Goal: Task Accomplishment & Management: Manage account settings

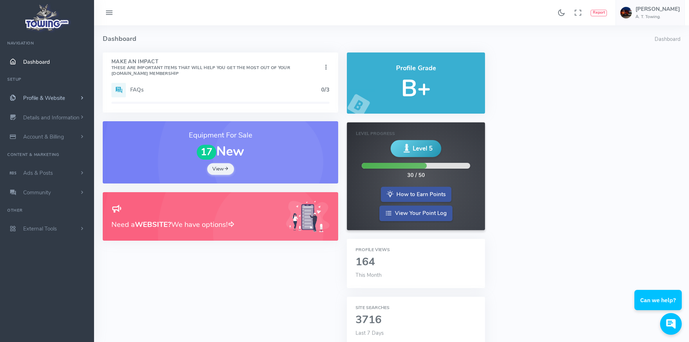
click at [82, 99] on span "scrollable content" at bounding box center [82, 97] width 7 height 7
click at [62, 109] on link "Homepage Content" at bounding box center [56, 112] width 76 height 14
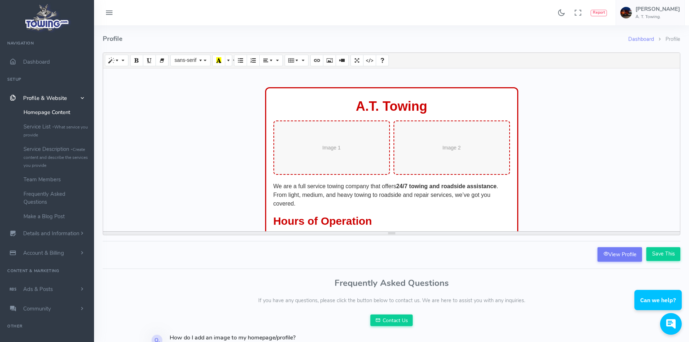
click at [335, 149] on div "Image 1" at bounding box center [332, 147] width 116 height 54
click at [352, 149] on div "Image 1" at bounding box center [332, 147] width 116 height 54
click at [359, 60] on icon "Code View" at bounding box center [357, 60] width 5 height 6
type textarea "<p>&nbsp;</p><div class="profileData"> <div class="towing-card"> <h1>A.T. Towin…"
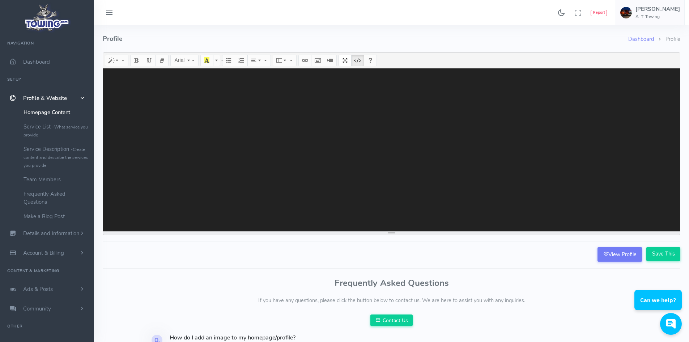
paste textarea "<!DOCTYPE html> <html lang="en"> <head> <meta charset="UTF-8"> <meta name="view…"
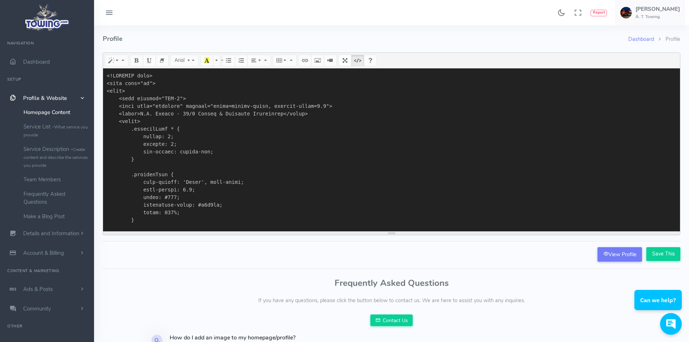
scroll to position [4103, 0]
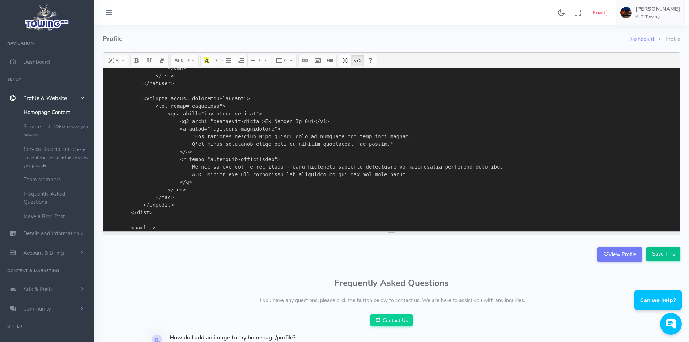
type textarea "<!DOCTYPE html> <html lang="en"> <head> <meta charset="UTF-8"> <meta name="view…"
click at [660, 254] on input "Save This" at bounding box center [664, 254] width 34 height 14
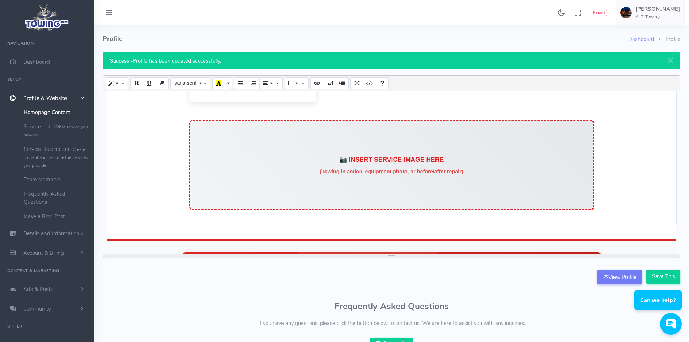
scroll to position [317, 0]
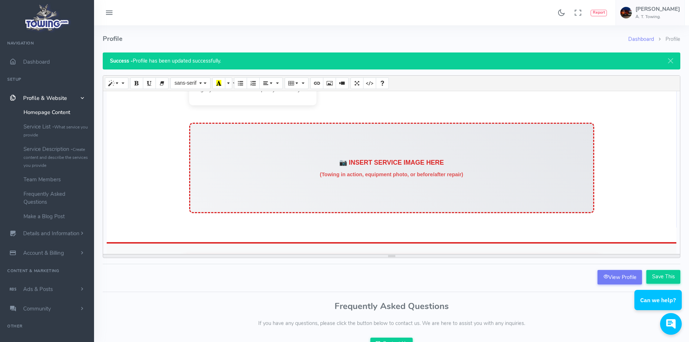
click at [599, 195] on div "Full Service Towing Company We offer 24/7 towing and roadside assistance with l…" at bounding box center [392, 33] width 434 height 362
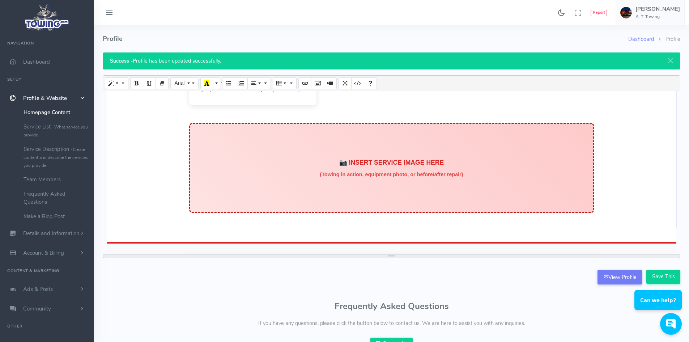
click at [553, 195] on div "📷 INSERT SERVICE IMAGE HERE (Towing in action, equipment photo, or before/after…" at bounding box center [391, 168] width 405 height 90
click at [436, 158] on div "📷 INSERT SERVICE IMAGE HERE (Towing in action, equipment photo, or before/after…" at bounding box center [391, 168] width 155 height 33
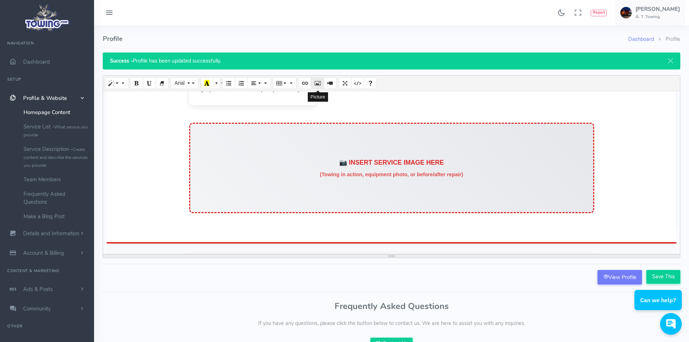
click at [317, 83] on icon "Picture" at bounding box center [317, 83] width 5 height 6
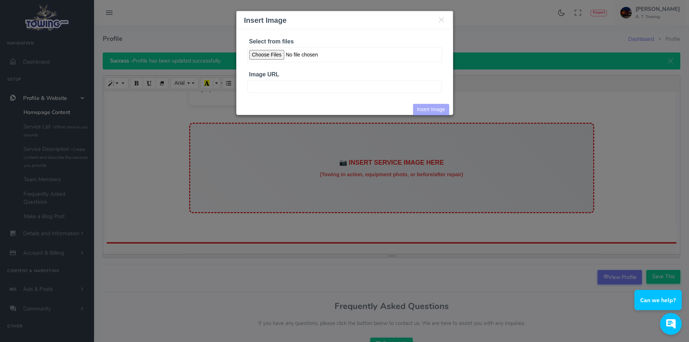
click at [271, 51] on input "Select from files" at bounding box center [344, 54] width 195 height 15
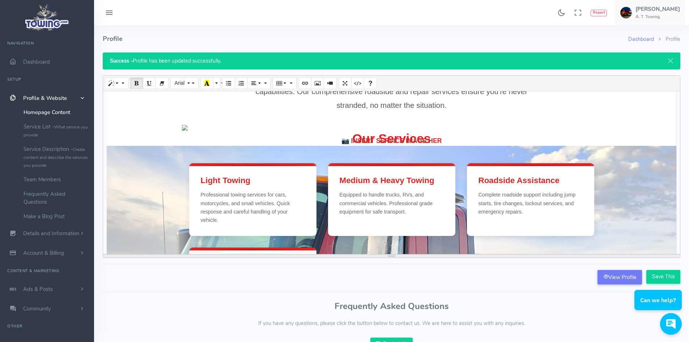
scroll to position [120, 0]
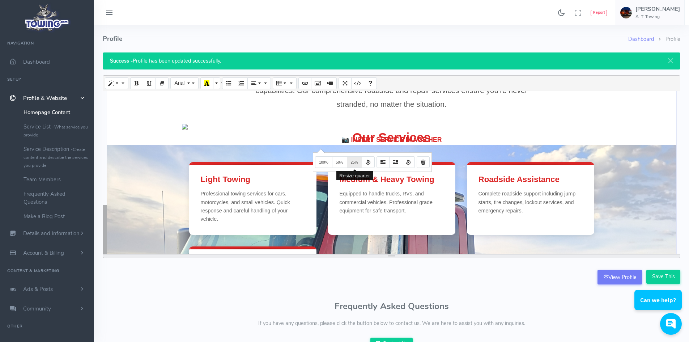
click at [355, 162] on span "25%" at bounding box center [354, 162] width 7 height 4
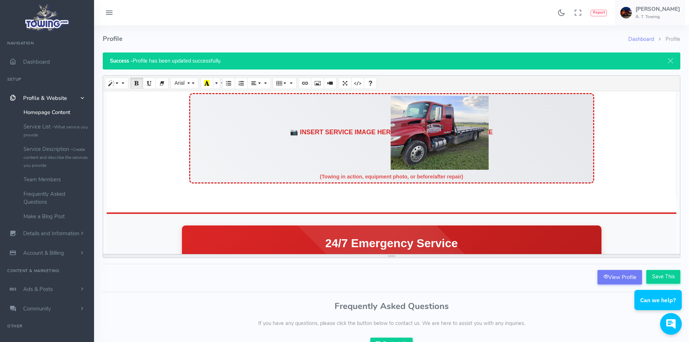
scroll to position [345, 0]
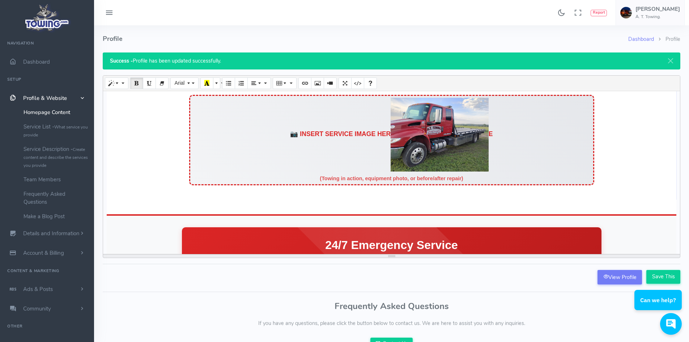
click at [597, 169] on div "Our Services Light Towing Professional towing services for cars, motorcycles, a…" at bounding box center [392, 45] width 420 height 279
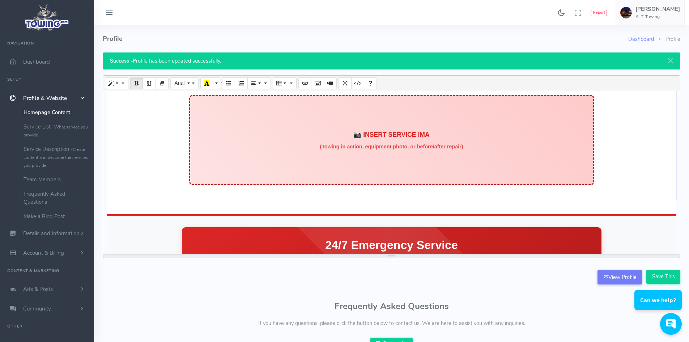
drag, startPoint x: 602, startPoint y: 171, endPoint x: 323, endPoint y: 133, distance: 282.2
click at [323, 133] on div "Full Service Towing Company We offer 24/7 towing and roadside assistance with l…" at bounding box center [392, 5] width 434 height 362
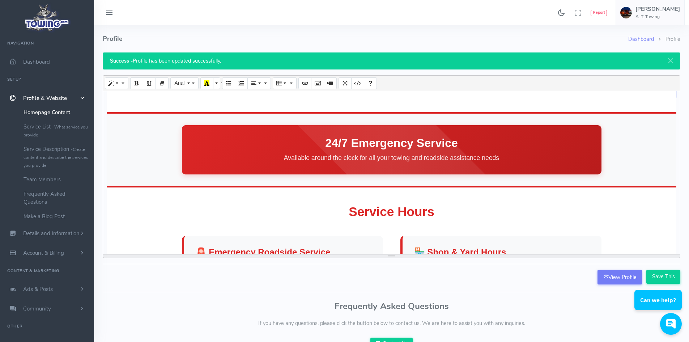
scroll to position [312, 0]
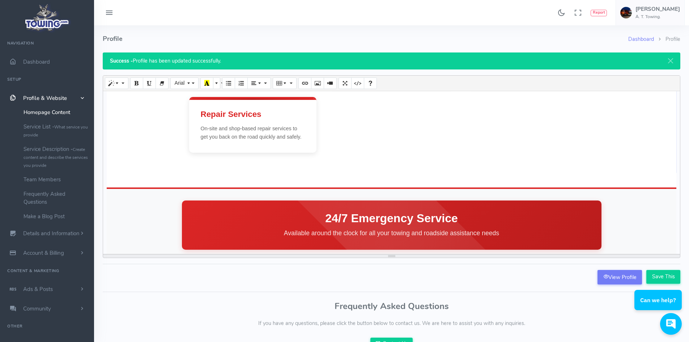
scroll to position [268, 0]
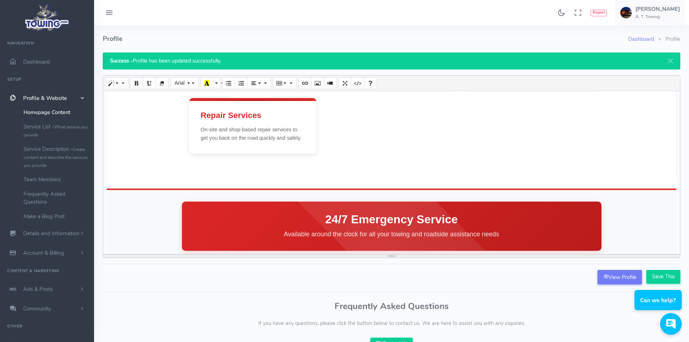
click at [340, 166] on section "Full Service Towing Company We offer 24/7 towing and roadside assistance with l…" at bounding box center [392, 37] width 570 height 308
click at [369, 143] on div "Light Towing Professional towing services for cars, motorcycles, and small vehi…" at bounding box center [391, 84] width 405 height 140
click at [383, 174] on section "Full Service Towing Company We offer 24/7 towing and roadside assistance with l…" at bounding box center [392, 37] width 570 height 308
click at [288, 166] on section "Full Service Towing Company We offer 24/7 towing and roadside assistance with l…" at bounding box center [392, 37] width 570 height 308
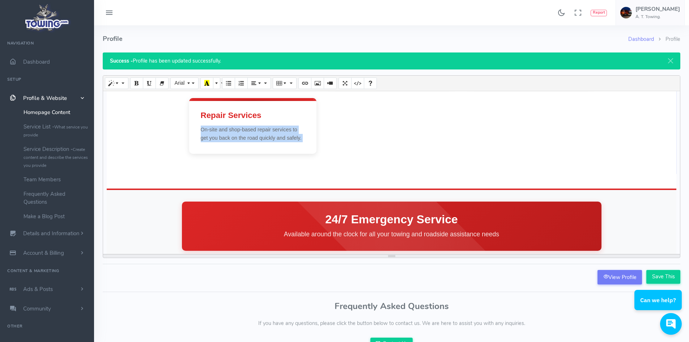
click at [288, 166] on section "Full Service Towing Company We offer 24/7 towing and roadside assistance with l…" at bounding box center [392, 37] width 570 height 308
click at [327, 162] on section "Full Service Towing Company We offer 24/7 towing and roadside assistance with l…" at bounding box center [392, 37] width 570 height 308
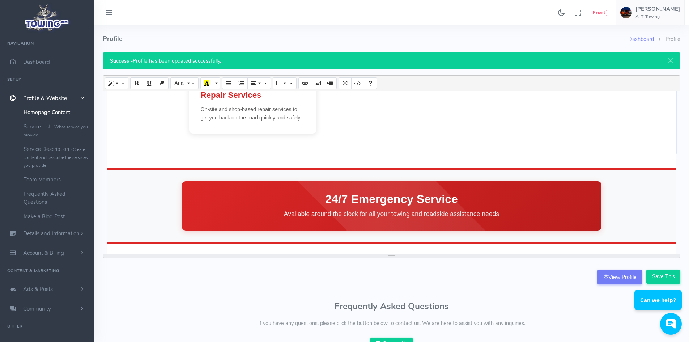
scroll to position [289, 0]
click at [289, 159] on section "Full Service Towing Company We offer 24/7 towing and roadside assistance with l…" at bounding box center [392, 16] width 570 height 308
click at [260, 154] on section "Full Service Towing Company We offer 24/7 towing and roadside assistance with l…" at bounding box center [392, 16] width 570 height 308
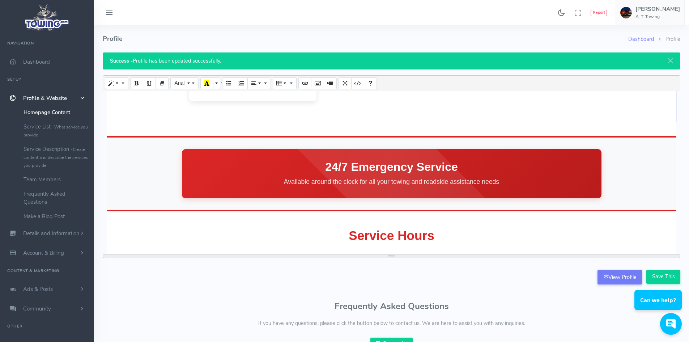
scroll to position [321, 0]
click at [355, 82] on icon "Code View" at bounding box center [357, 83] width 5 height 6
type textarea "<meta charset="UTF-8"> <meta name="viewport" content="width=device-width, initi…"
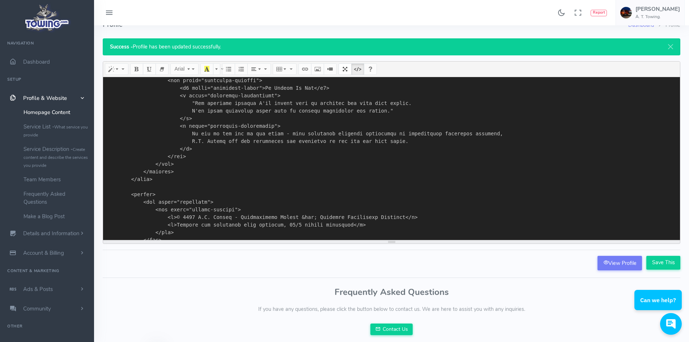
scroll to position [16, 0]
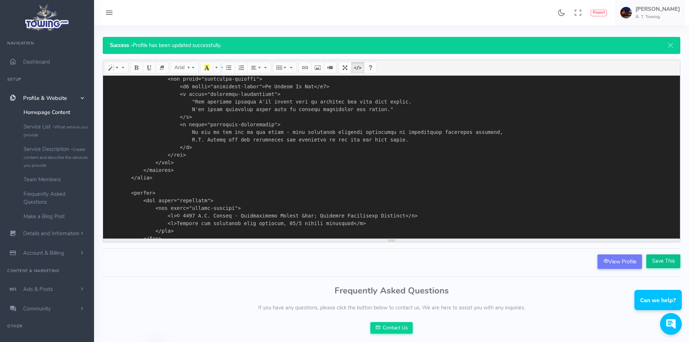
click at [662, 260] on input "Save This" at bounding box center [664, 261] width 34 height 14
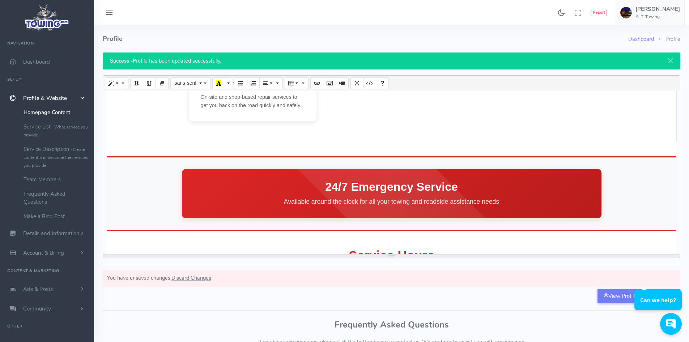
scroll to position [301, 0]
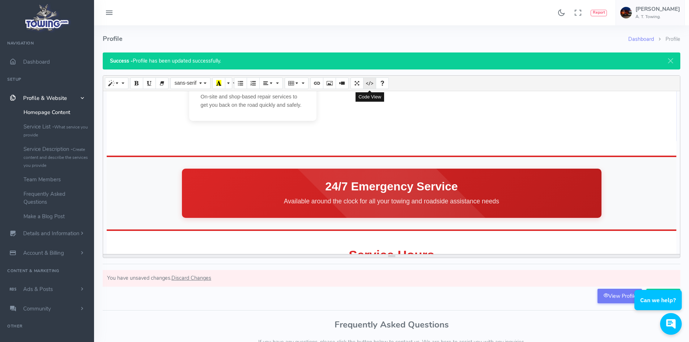
click at [368, 86] on icon "Code View" at bounding box center [369, 83] width 5 height 6
type textarea "<meta charset="UTF-8"> <meta name="viewport" content="width=device-width, initi…"
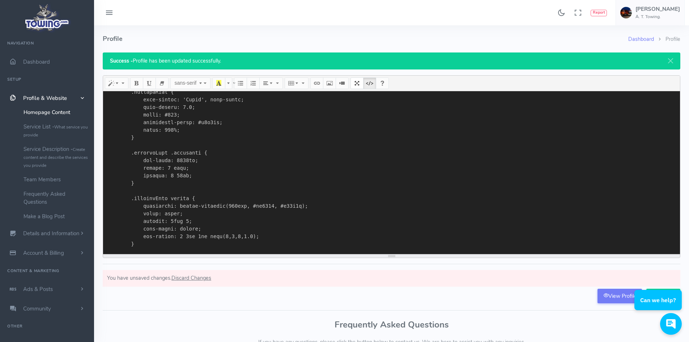
scroll to position [0, 0]
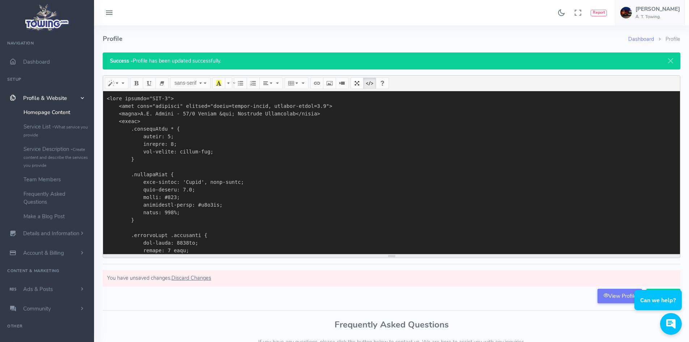
drag, startPoint x: 173, startPoint y: 232, endPoint x: 154, endPoint y: 76, distance: 156.7
click at [154, 76] on div "Normal Quote Code Header 1 Header 2 Header 3 Header 4 Header 5 Header 6 sans-se…" at bounding box center [392, 166] width 578 height 183
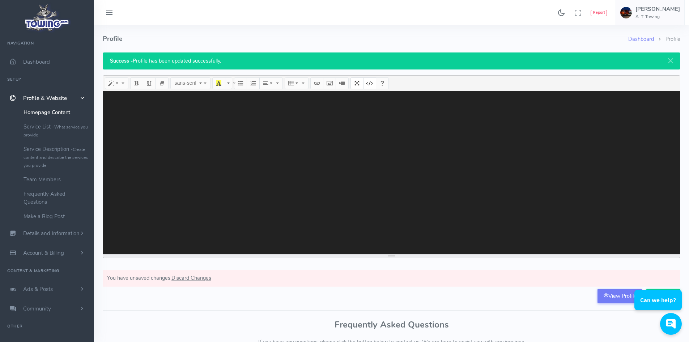
paste textarea "<!DOCTYPE html> <html lang="en"> <head> <meta charset="UTF-8"> <meta name="view…"
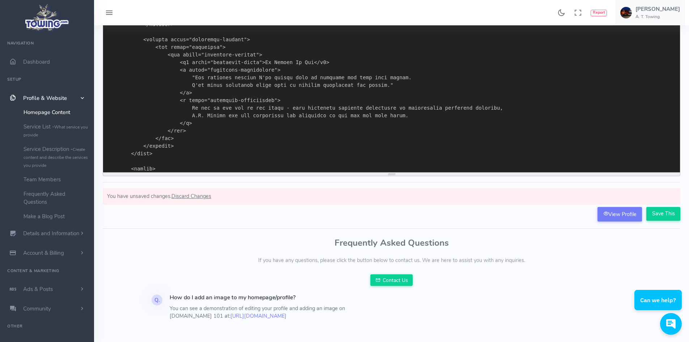
scroll to position [103, 0]
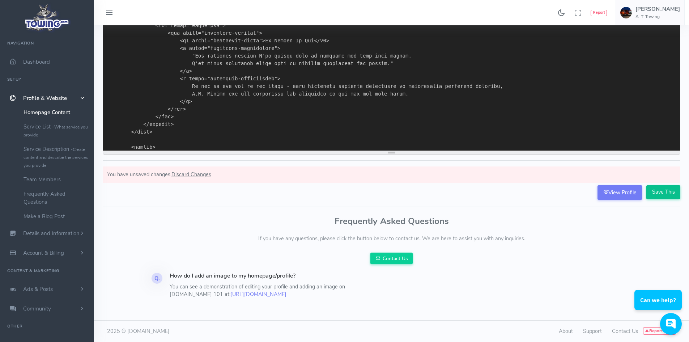
type textarea "<!DOCTYPE html> <html lang="en"> <head> <meta charset="UTF-8"> <meta name="view…"
click at [654, 195] on input "Save This" at bounding box center [664, 192] width 34 height 14
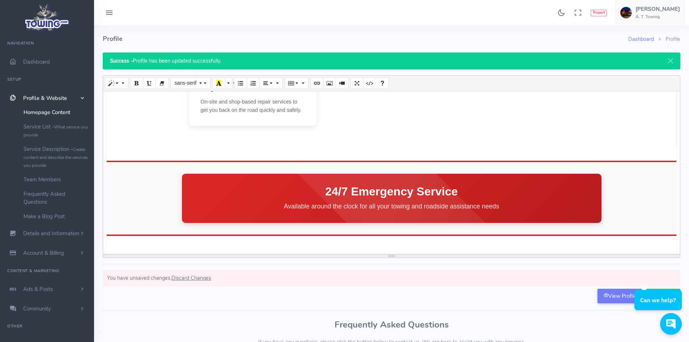
scroll to position [296, 0]
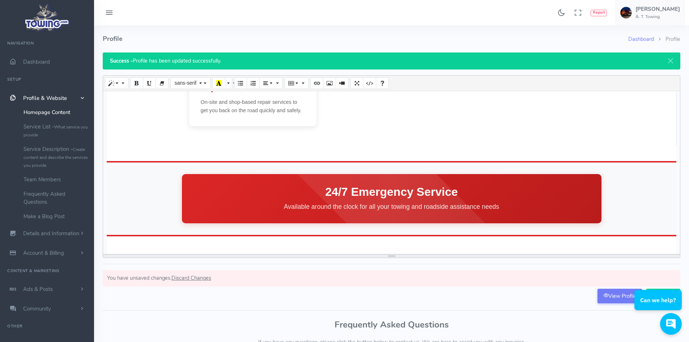
click at [364, 166] on main "Full Service Towing Company We offer 24/7 towing and roadside assistance with l…" at bounding box center [392, 188] width 570 height 667
click at [365, 155] on section "Full Service Towing Company We offer 24/7 towing and roadside assistance with l…" at bounding box center [392, 9] width 570 height 308
click at [354, 145] on section "Full Service Towing Company We offer 24/7 towing and roadside assistance with l…" at bounding box center [392, 9] width 570 height 308
click at [354, 144] on section "Full Service Towing Company We offer 24/7 towing and roadside assistance with l…" at bounding box center [392, 9] width 570 height 308
click at [376, 131] on section "Full Service Towing Company We offer 24/7 towing and roadside assistance with l…" at bounding box center [392, 9] width 570 height 308
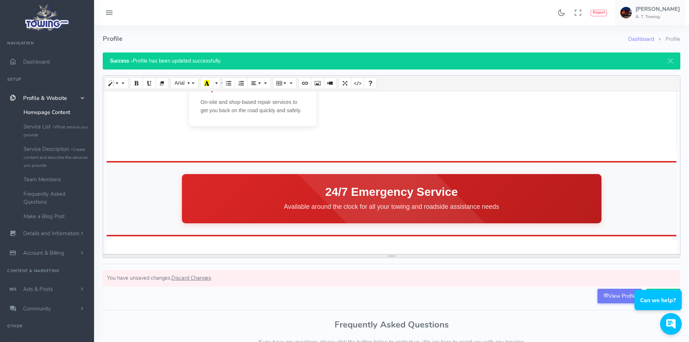
click at [375, 133] on section "Full Service Towing Company We offer 24/7 towing and roadside assistance with l…" at bounding box center [392, 9] width 570 height 308
click at [355, 81] on icon "Code View" at bounding box center [357, 83] width 5 height 6
type textarea "<meta charset="UTF-8"> <meta name="viewport" content="width=device-width, initi…"
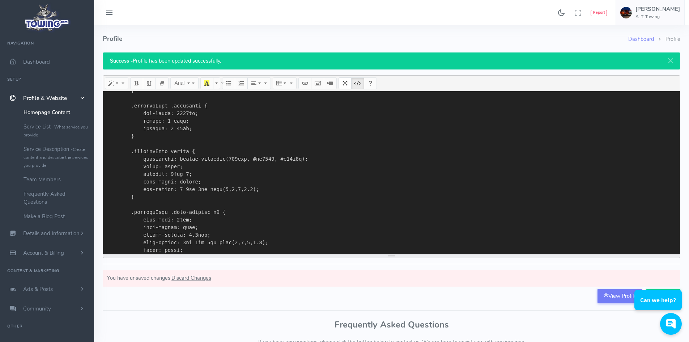
scroll to position [0, 0]
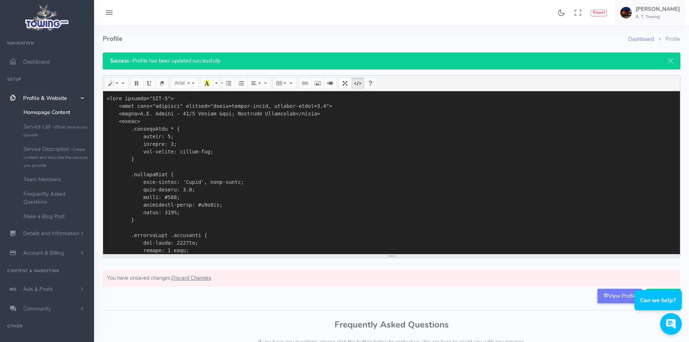
drag, startPoint x: 183, startPoint y: 235, endPoint x: 174, endPoint y: 58, distance: 177.5
click at [174, 58] on div "Dashboard Profile Profile Success - Profile has been updated successfully. A.T.…" at bounding box center [392, 164] width 578 height 279
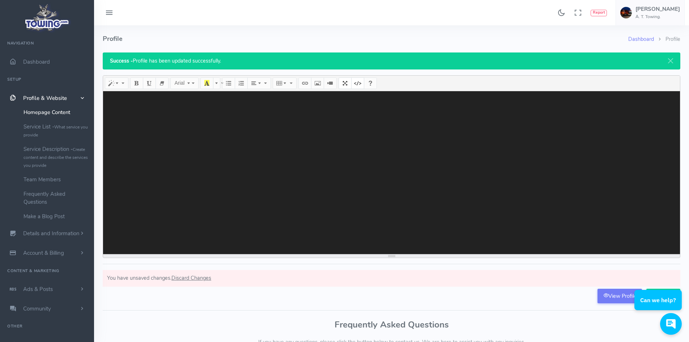
paste textarea "<!DOCTYPE html> <html lang="en"> <head> <meta charset="UTF-8"> <meta name="view…"
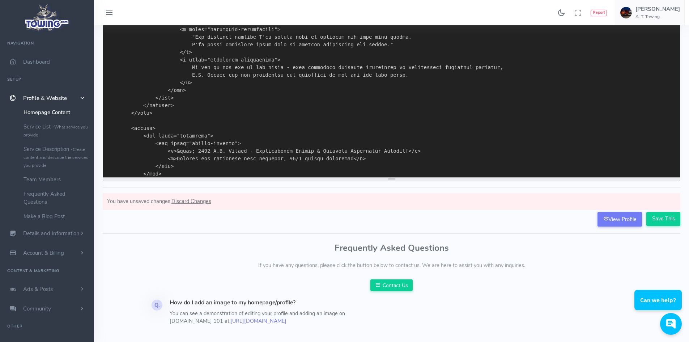
scroll to position [83, 0]
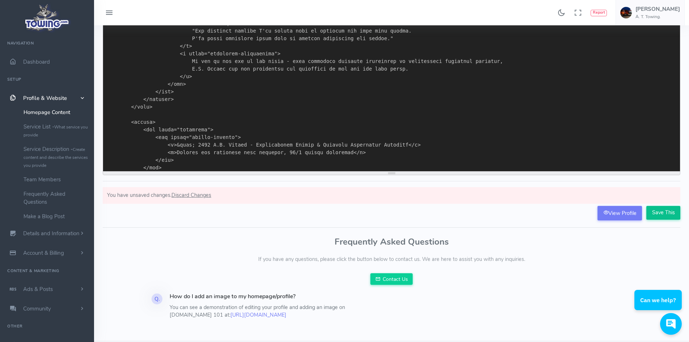
type textarea "<!DOCTYPE html> <html lang="en"> <head> <meta charset="UTF-8"> <meta name="view…"
click at [671, 208] on input "Save This" at bounding box center [664, 213] width 34 height 14
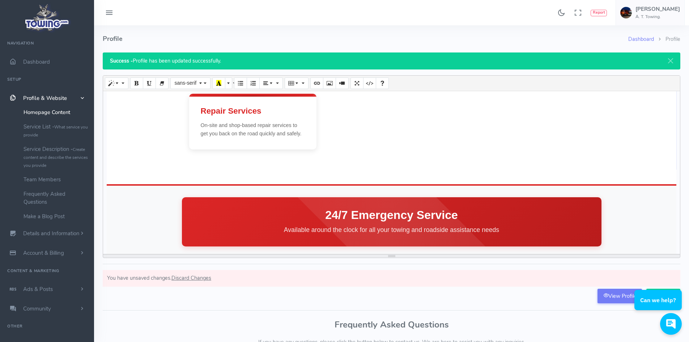
scroll to position [271, 0]
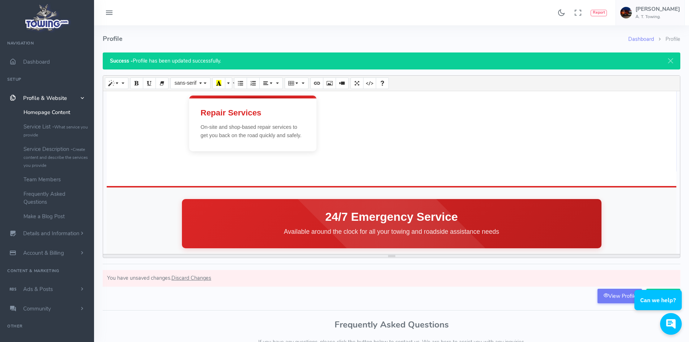
click at [296, 176] on section "Full Service Towing Company We offer 24/7 towing and roadside assistance with l…" at bounding box center [392, 34] width 570 height 308
click at [216, 193] on main "Full Service Towing Company We offer 24/7 towing and roadside assistance with l…" at bounding box center [392, 213] width 570 height 667
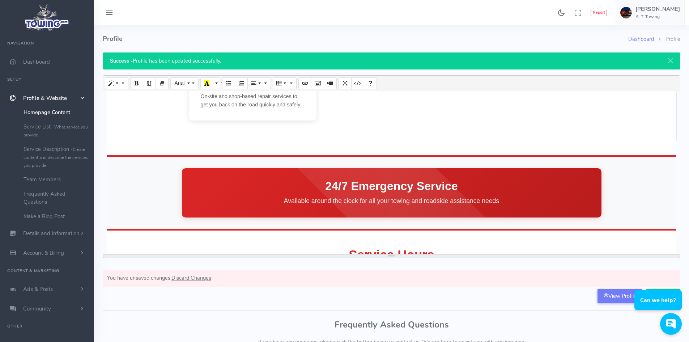
scroll to position [303, 0]
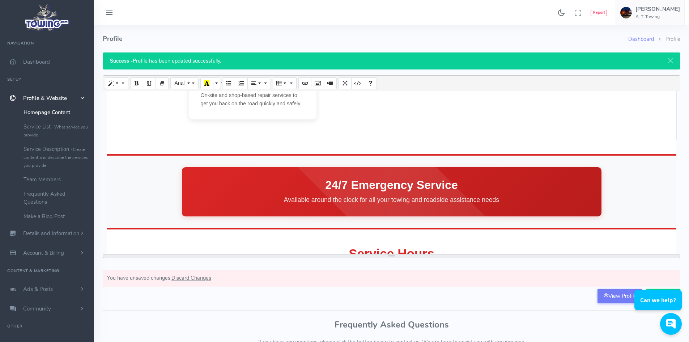
click at [375, 172] on div "24/7 Emergency Service Available around the clock for all your towing and roads…" at bounding box center [392, 191] width 420 height 49
click at [321, 183] on h2 "24/7 Emergency Service" at bounding box center [392, 185] width 420 height 13
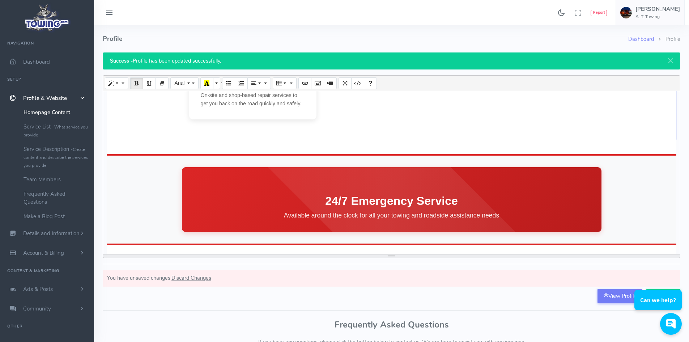
click at [368, 173] on div "24/7 Emergency Service Available around the clock for all your towing and roads…" at bounding box center [392, 199] width 420 height 65
click at [319, 82] on icon "Picture" at bounding box center [317, 83] width 5 height 6
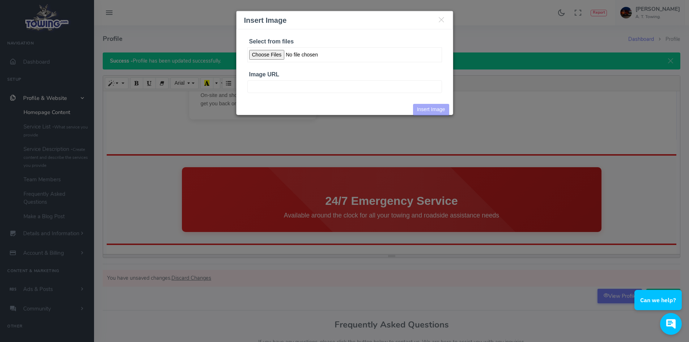
click at [273, 55] on input "Select from files" at bounding box center [344, 54] width 195 height 15
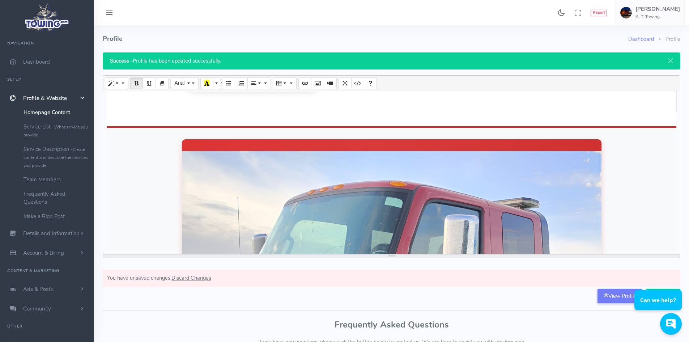
scroll to position [331, 0]
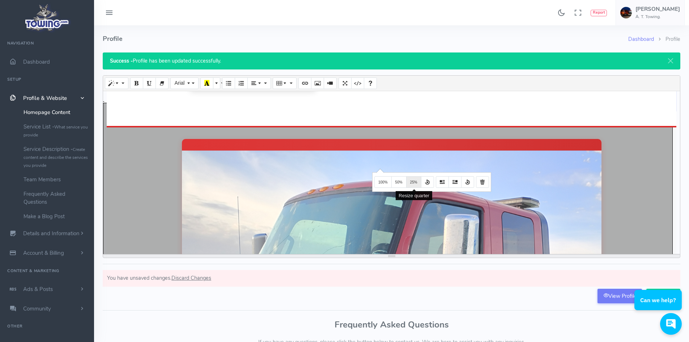
click at [413, 183] on span "25%" at bounding box center [413, 182] width 7 height 4
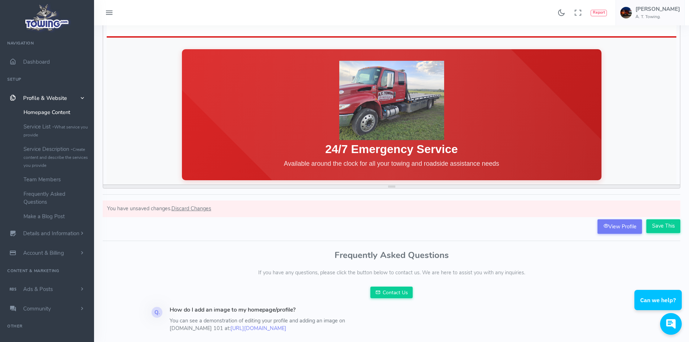
scroll to position [73, 0]
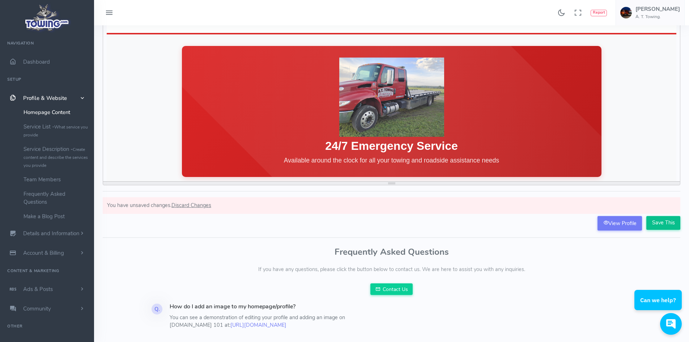
click at [661, 228] on input "Save This" at bounding box center [664, 223] width 34 height 14
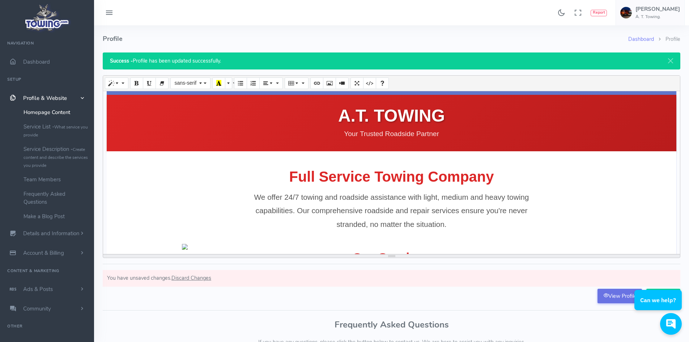
click at [615, 295] on link "View Profile" at bounding box center [620, 296] width 44 height 14
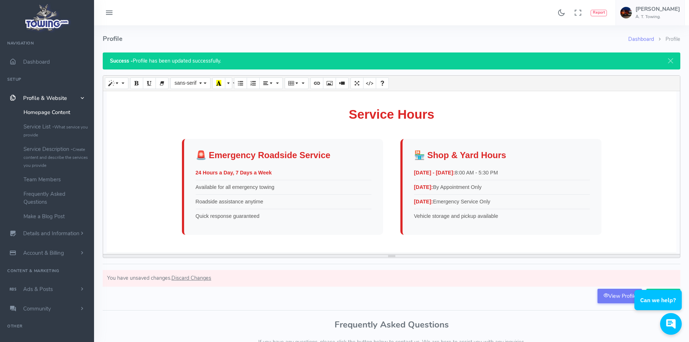
scroll to position [413, 0]
